Goal: Learn about a topic

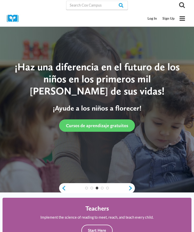
click at [152, 19] on link "Log In" at bounding box center [152, 18] width 15 height 9
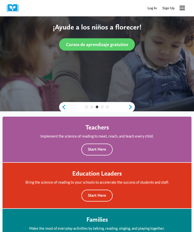
scroll to position [81, 0]
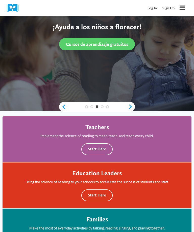
click at [97, 149] on button "Start Here" at bounding box center [96, 150] width 31 height 12
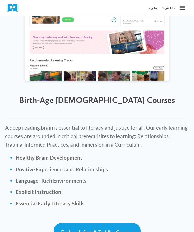
scroll to position [1433, 0]
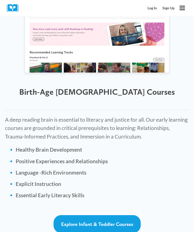
scroll to position [1441, 0]
